Goal: Task Accomplishment & Management: Manage account settings

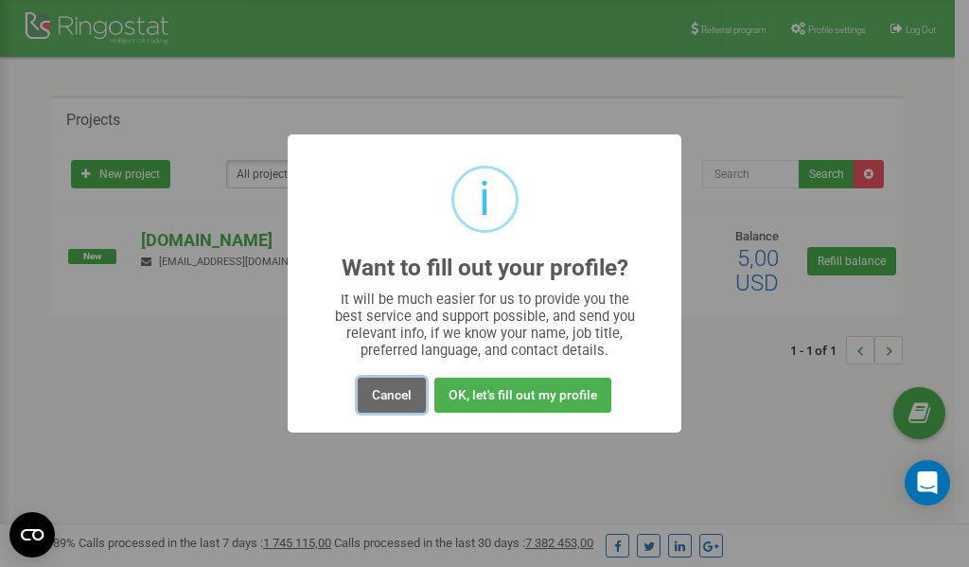
click at [399, 394] on button "Cancel" at bounding box center [392, 395] width 68 height 35
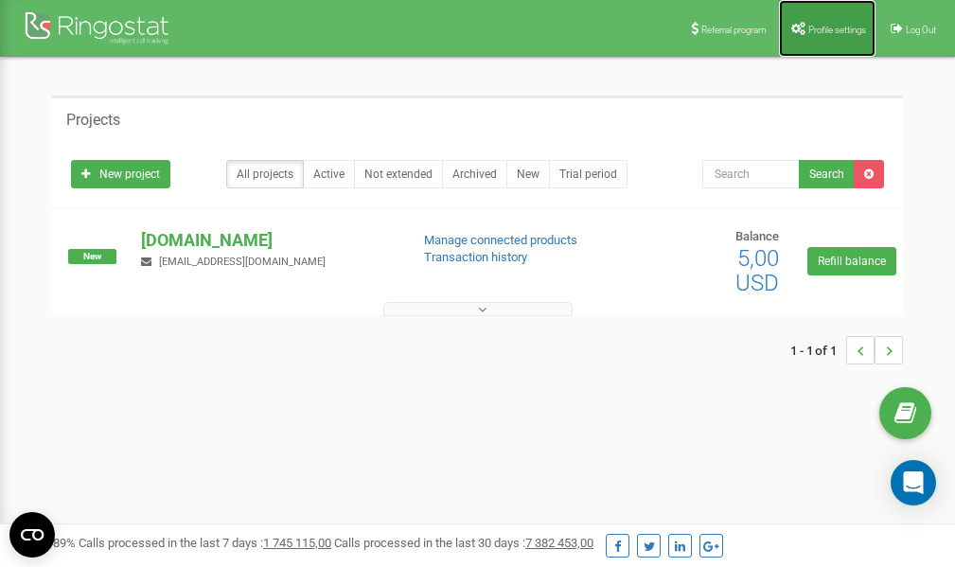
click at [826, 19] on link "Profile settings" at bounding box center [827, 28] width 97 height 57
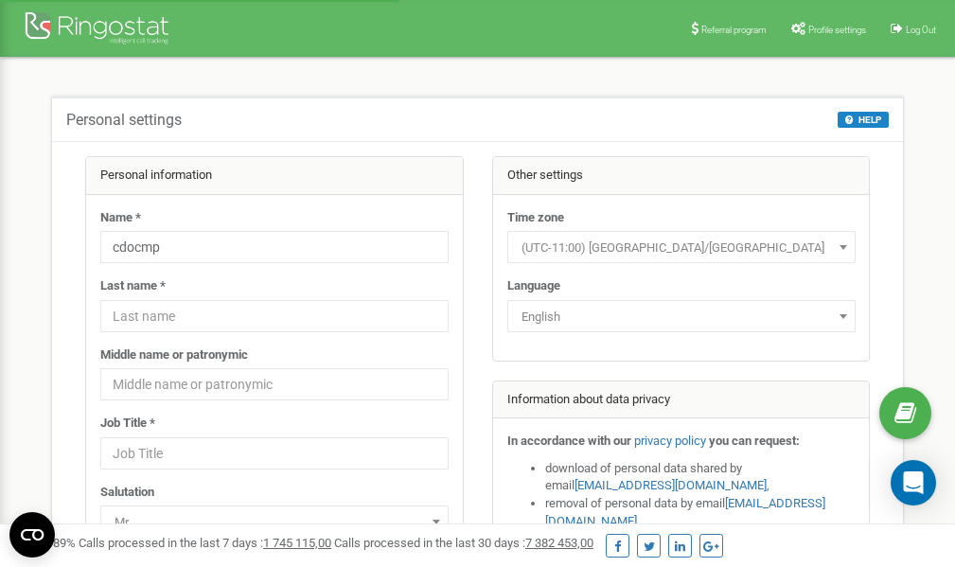
scroll to position [95, 0]
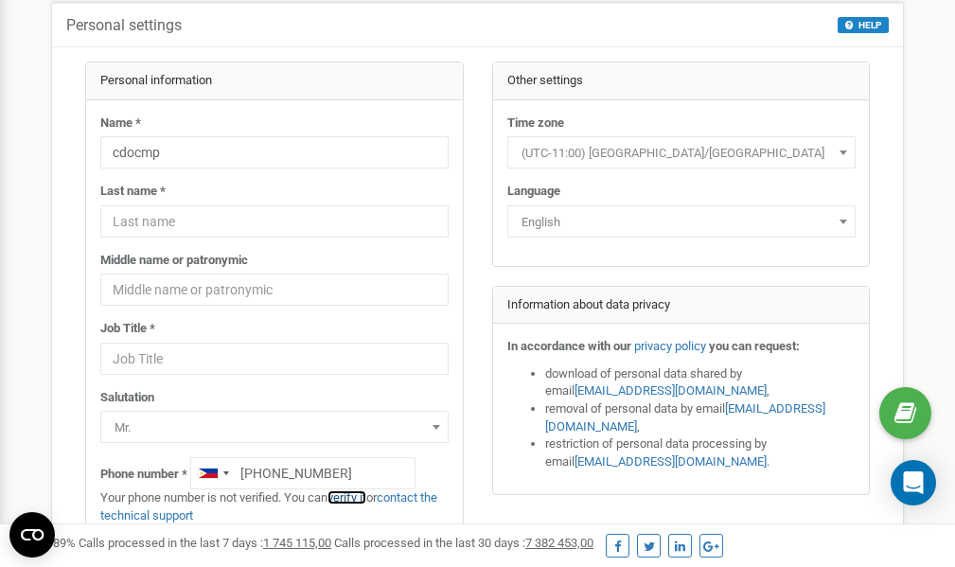
click at [357, 499] on link "verify it" at bounding box center [347, 497] width 39 height 14
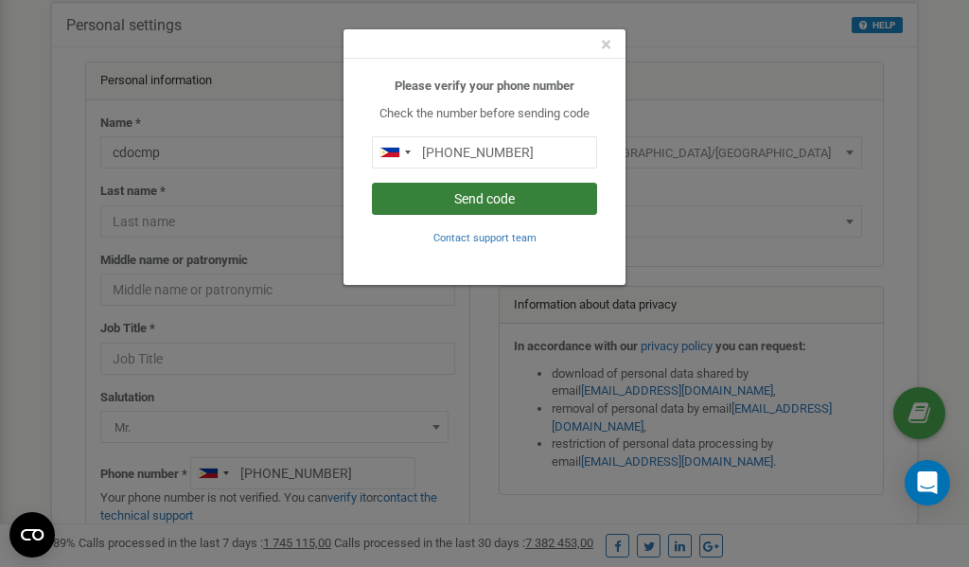
click at [459, 198] on button "Send code" at bounding box center [484, 199] width 225 height 32
